Goal: Task Accomplishment & Management: Manage account settings

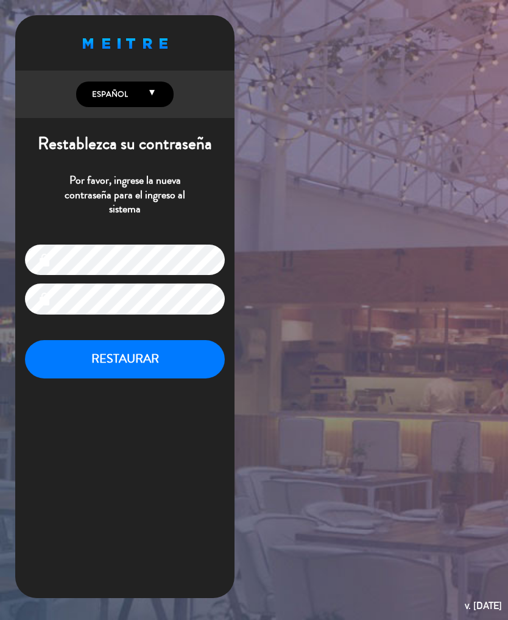
click at [134, 362] on button "RESTAURAR" at bounding box center [125, 359] width 200 height 38
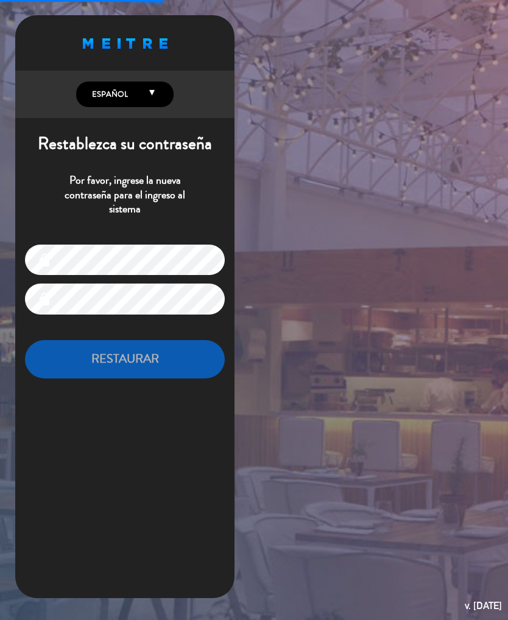
type input "[EMAIL_ADDRESS][DOMAIN_NAME]"
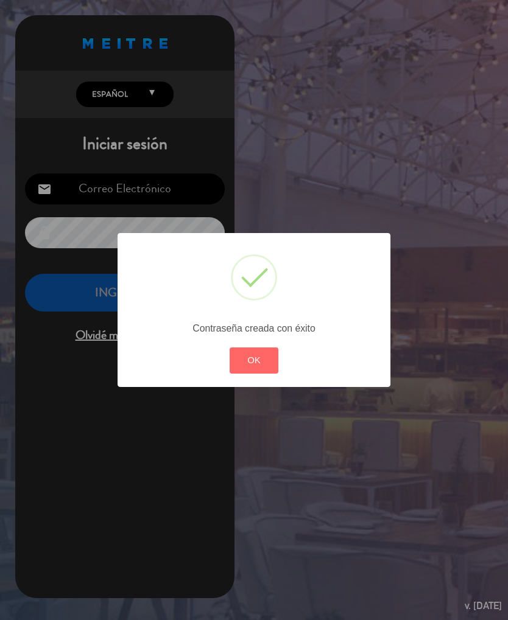
click at [265, 367] on button "OK" at bounding box center [254, 361] width 49 height 26
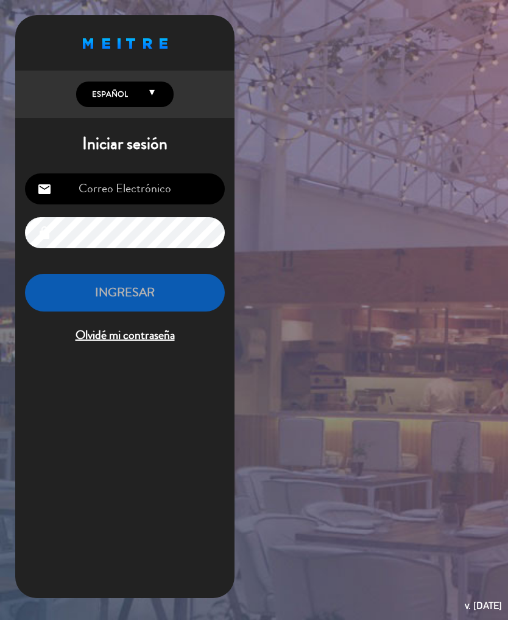
click at [136, 190] on input "email" at bounding box center [125, 189] width 200 height 31
type input "[EMAIL_ADDRESS][DOMAIN_NAME]"
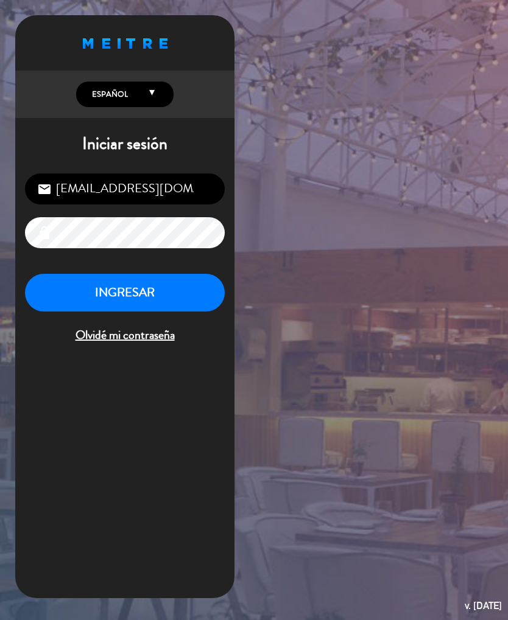
click at [135, 292] on button "INGRESAR" at bounding box center [125, 293] width 200 height 38
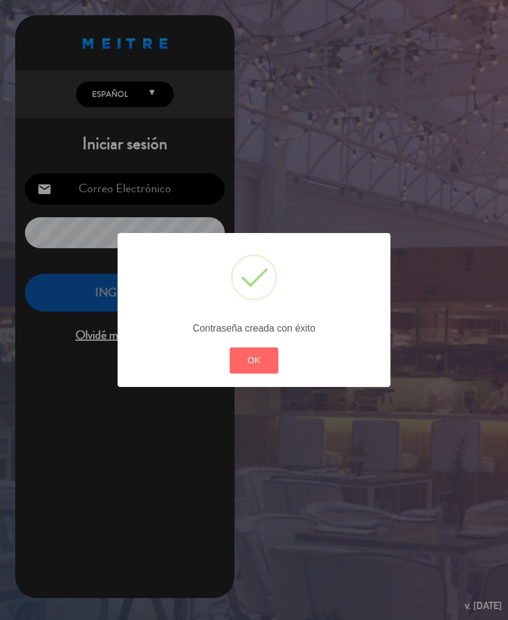
click at [261, 370] on button "OK" at bounding box center [254, 361] width 49 height 26
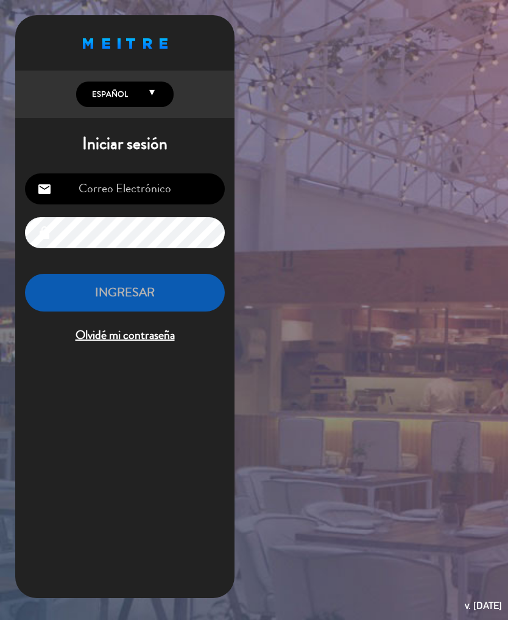
click at [75, 191] on input "email" at bounding box center [125, 189] width 200 height 31
type input "[EMAIL_ADDRESS][DOMAIN_NAME]"
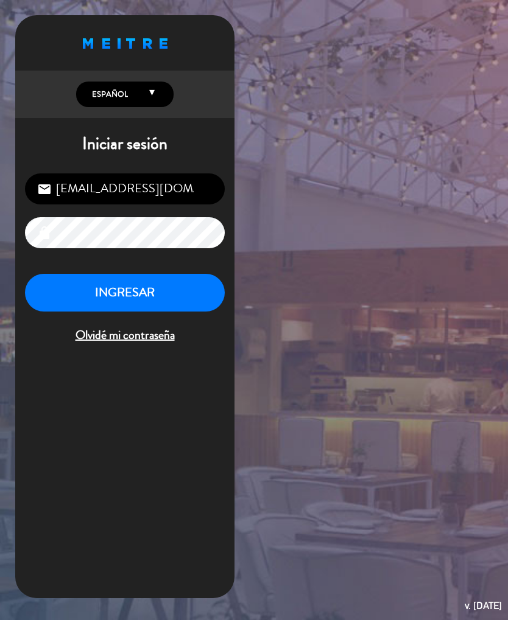
click at [144, 295] on button "INGRESAR" at bounding box center [125, 293] width 200 height 38
click at [138, 291] on button "INGRESAR" at bounding box center [125, 293] width 200 height 38
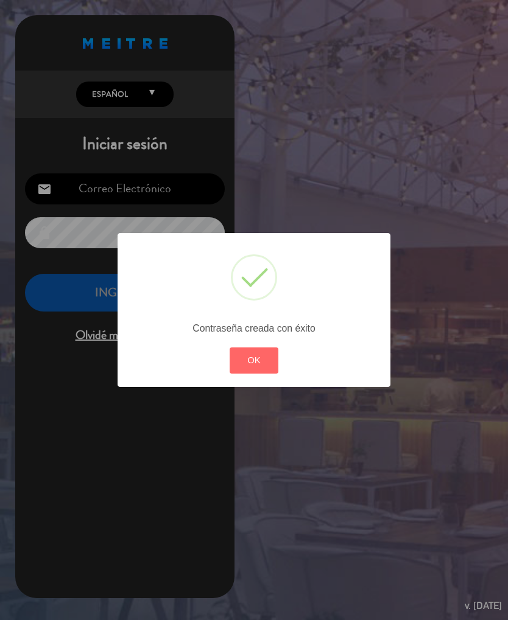
click at [259, 361] on button "OK" at bounding box center [254, 361] width 49 height 26
